Goal: Navigation & Orientation: Find specific page/section

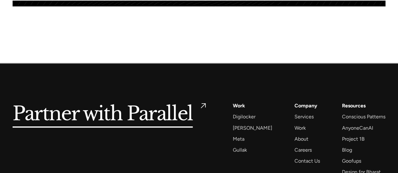
scroll to position [2975, 0]
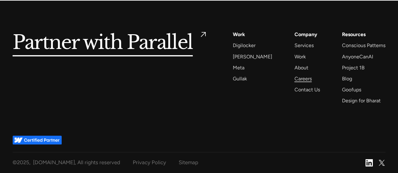
click at [294, 77] on div "Careers" at bounding box center [302, 78] width 17 height 8
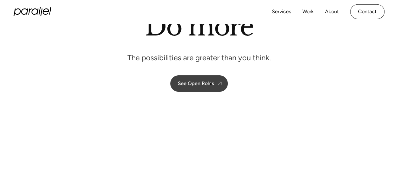
click at [209, 83] on div "See Open Roles" at bounding box center [196, 84] width 36 height 6
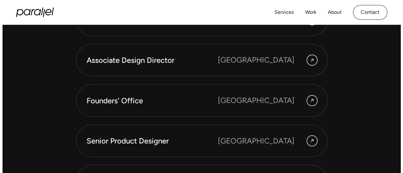
scroll to position [1701, 0]
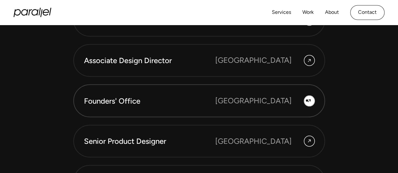
click at [308, 103] on icon at bounding box center [309, 100] width 5 height 9
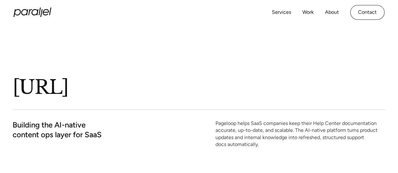
scroll to position [2974, 0]
